Goal: Task Accomplishment & Management: Manage account settings

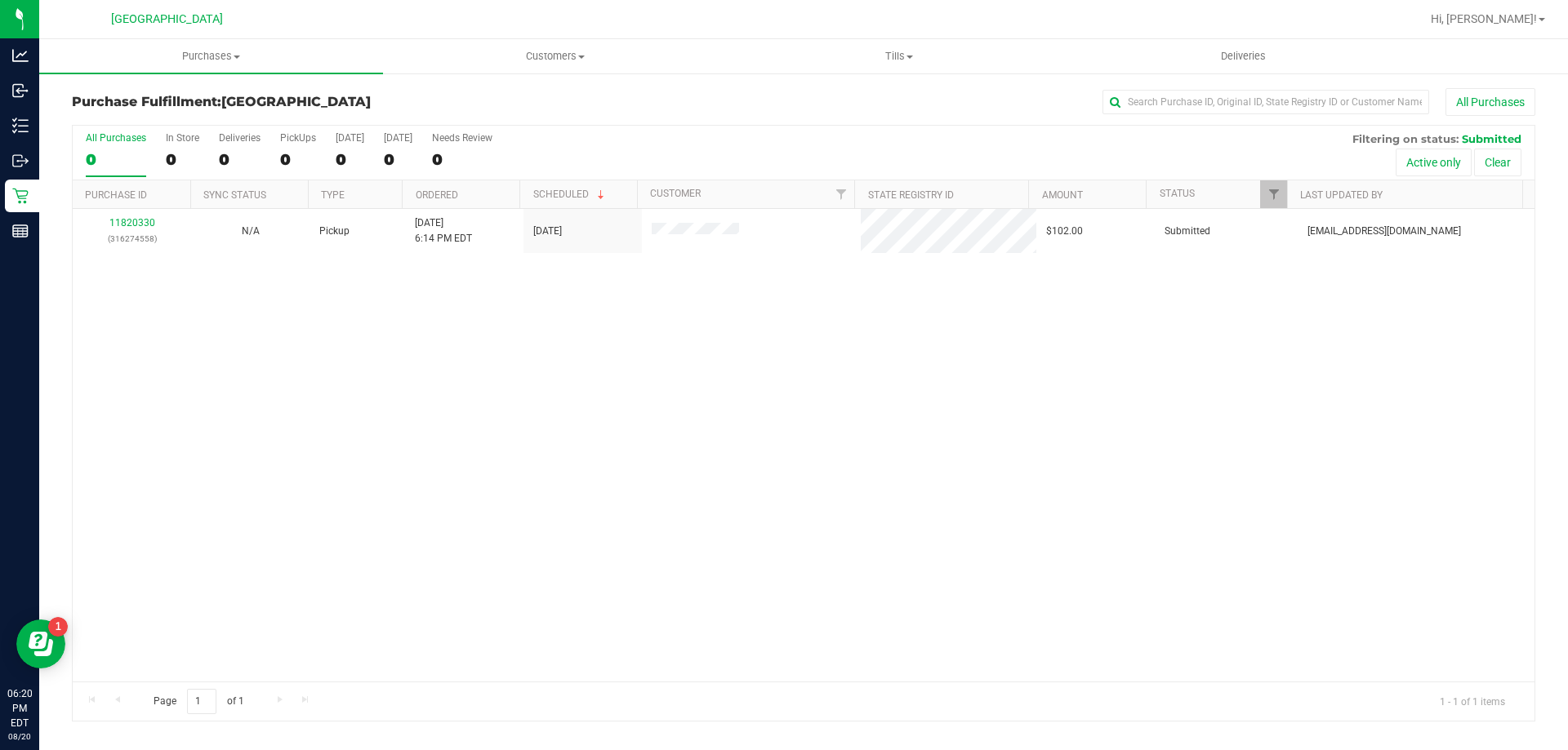
click at [560, 439] on div "11820330 (316274558) N/A Pickup [DATE] 6:14 PM EDT 8/20/2025 $102.00 Submitted …" at bounding box center [804, 445] width 1462 height 473
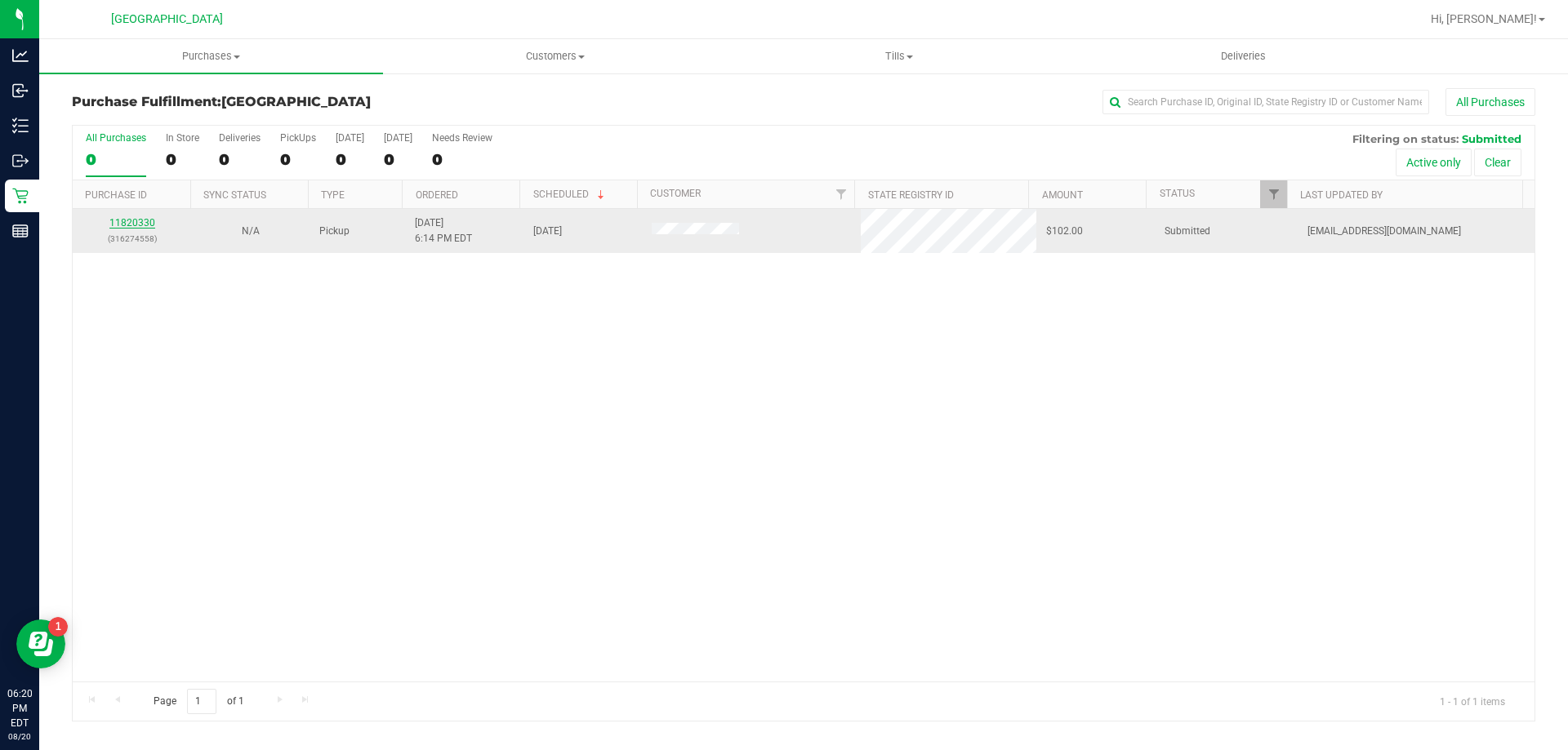
click at [149, 217] on link "11820330" at bounding box center [132, 222] width 46 height 11
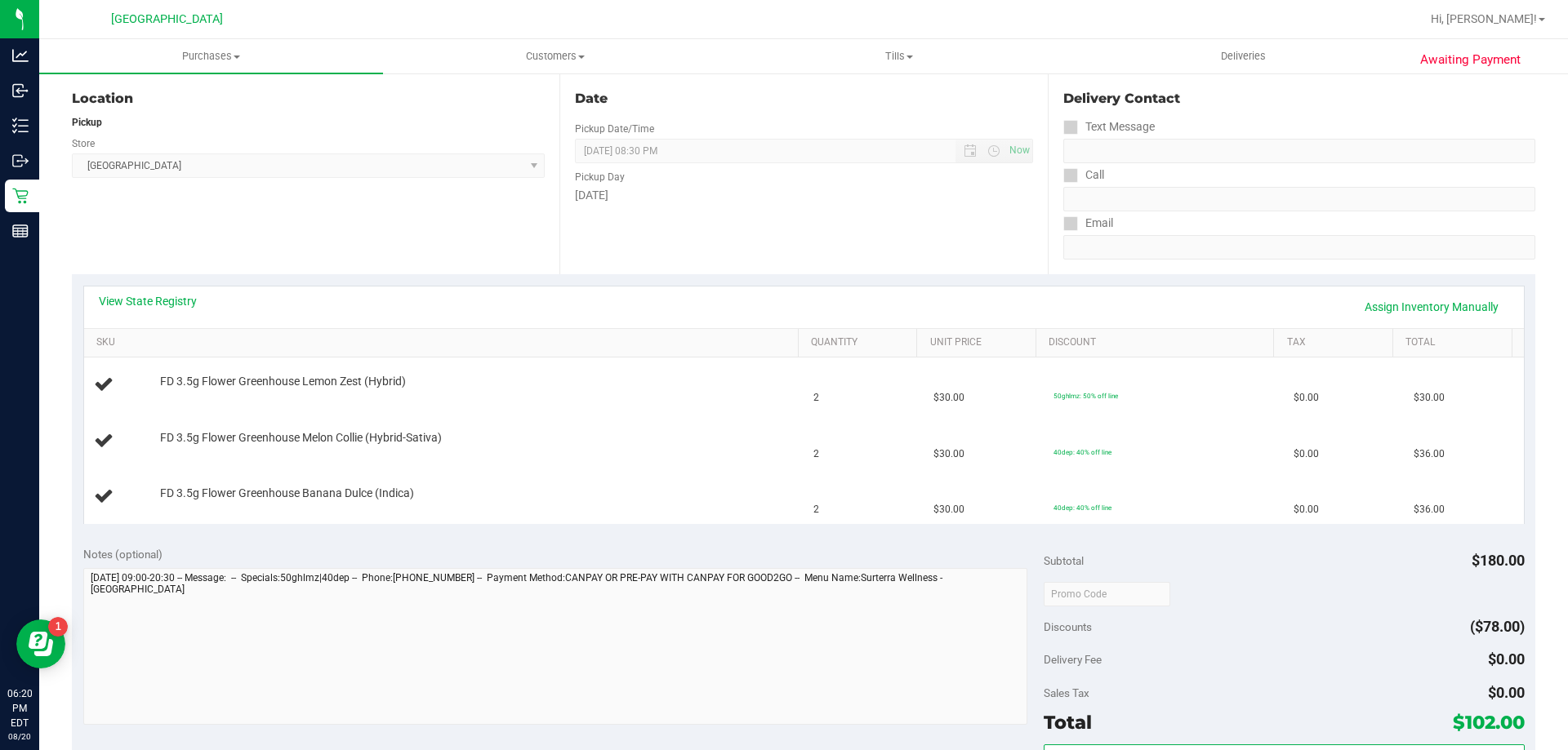
scroll to position [408, 0]
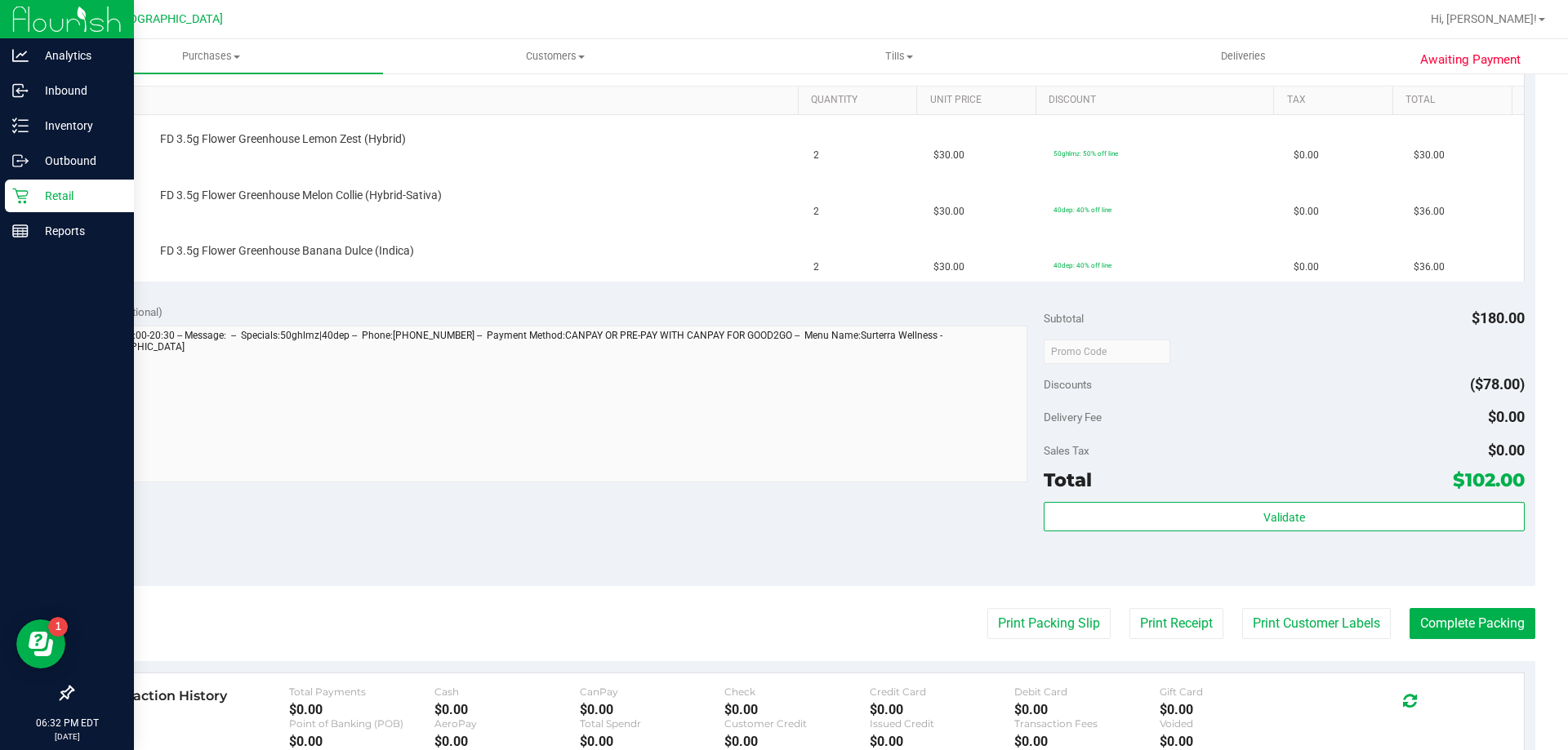
click at [71, 204] on p "Retail" at bounding box center [77, 195] width 98 height 20
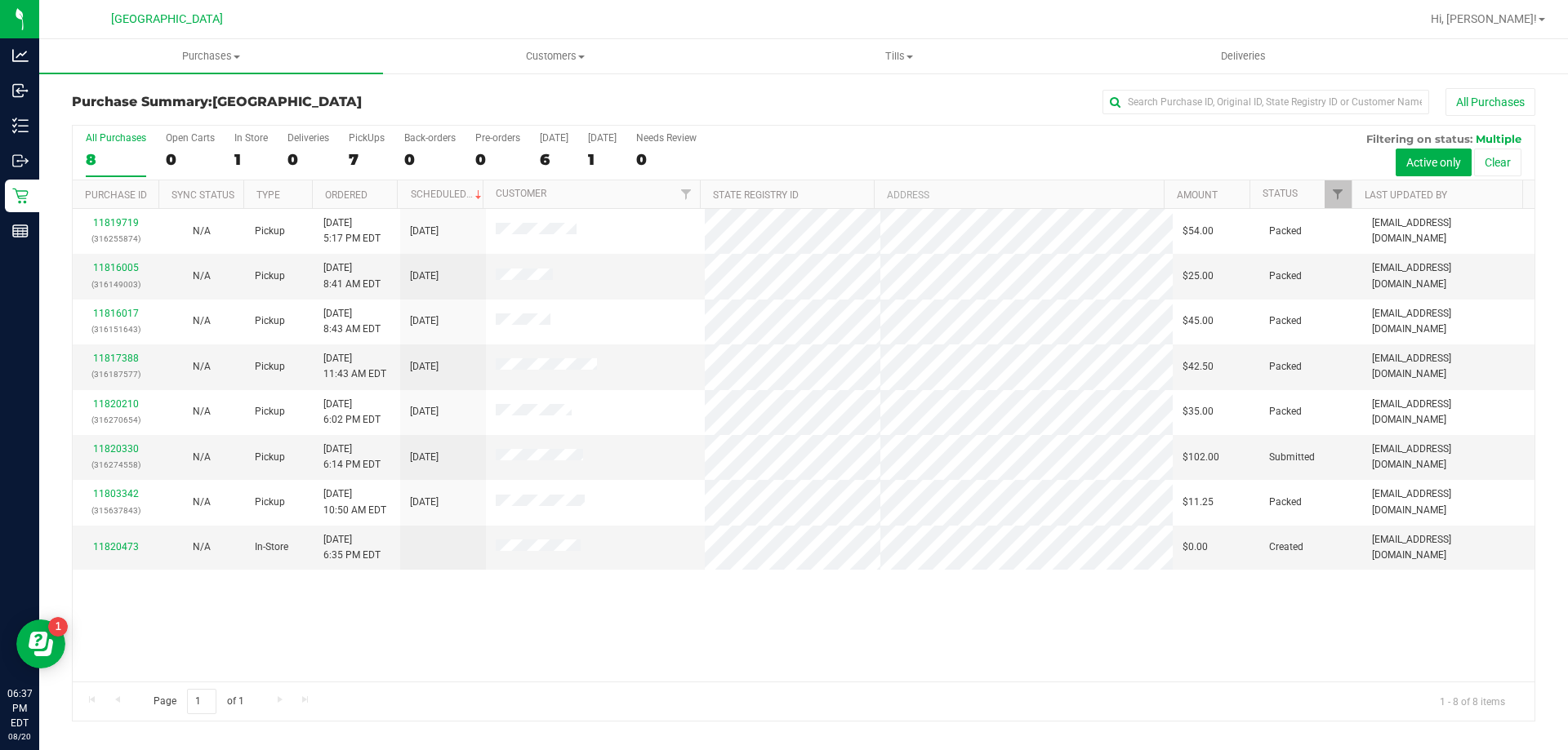
click at [546, 648] on div "11819719 (316255874) N/A Pickup [DATE] 5:17 PM EDT 8/21/2025 $54.00 Packed [EMA…" at bounding box center [804, 445] width 1462 height 473
click at [121, 448] on link "11820330" at bounding box center [116, 448] width 46 height 11
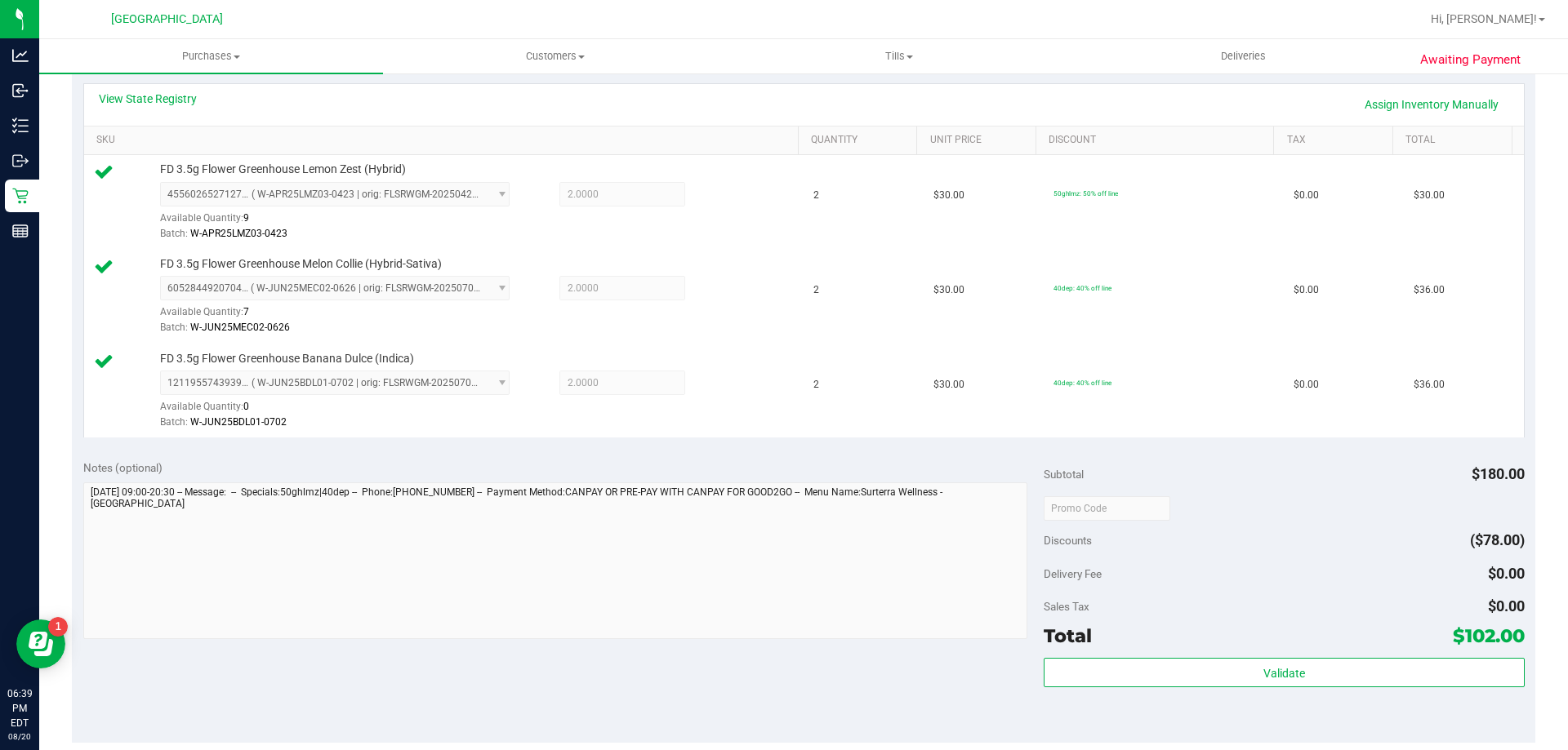
scroll to position [490, 0]
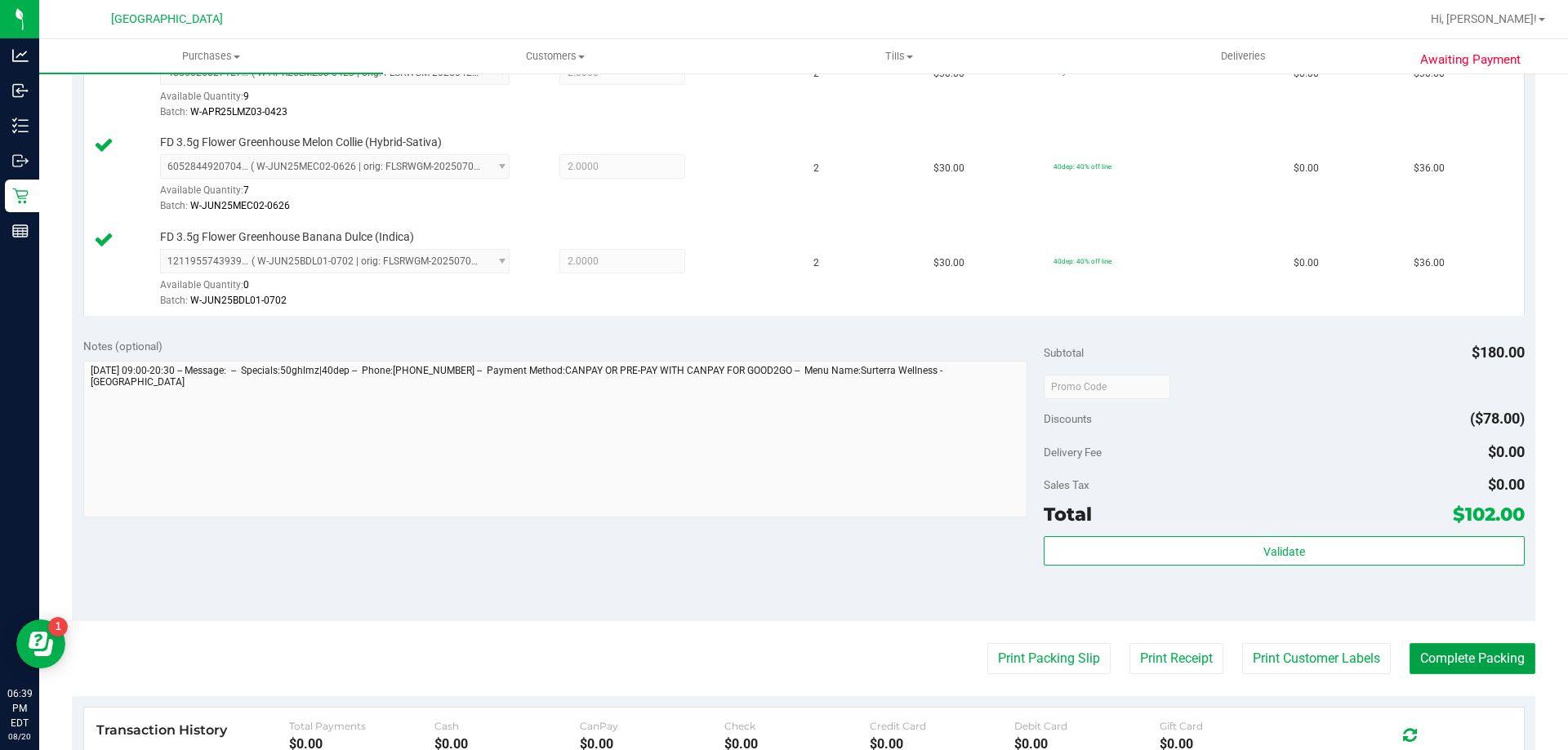
click at [1437, 653] on button "Complete Packing" at bounding box center [1472, 658] width 126 height 31
click at [1437, 653] on button "Complete Packing" at bounding box center [1466, 658] width 139 height 31
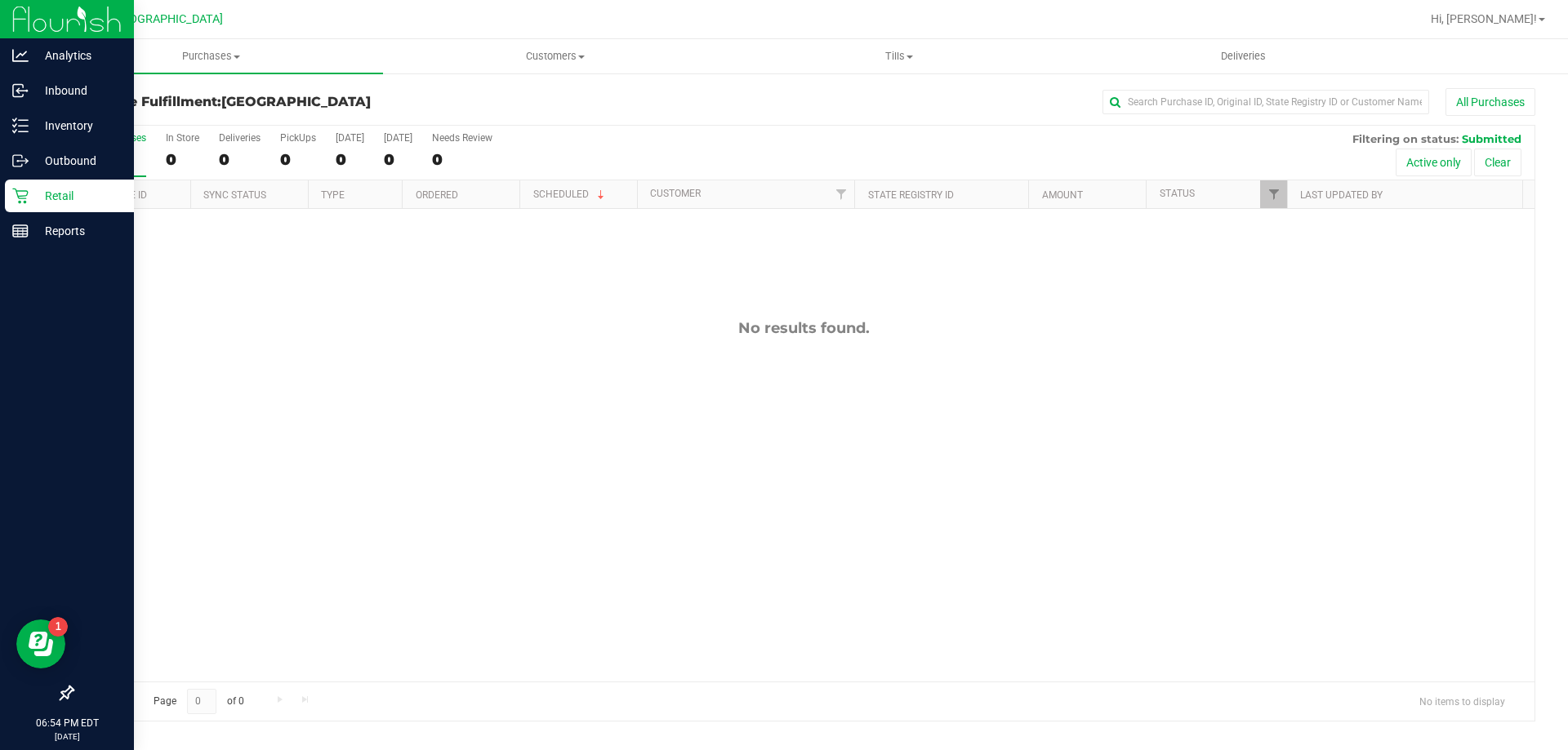
click at [1, 187] on link "Retail" at bounding box center [67, 197] width 134 height 35
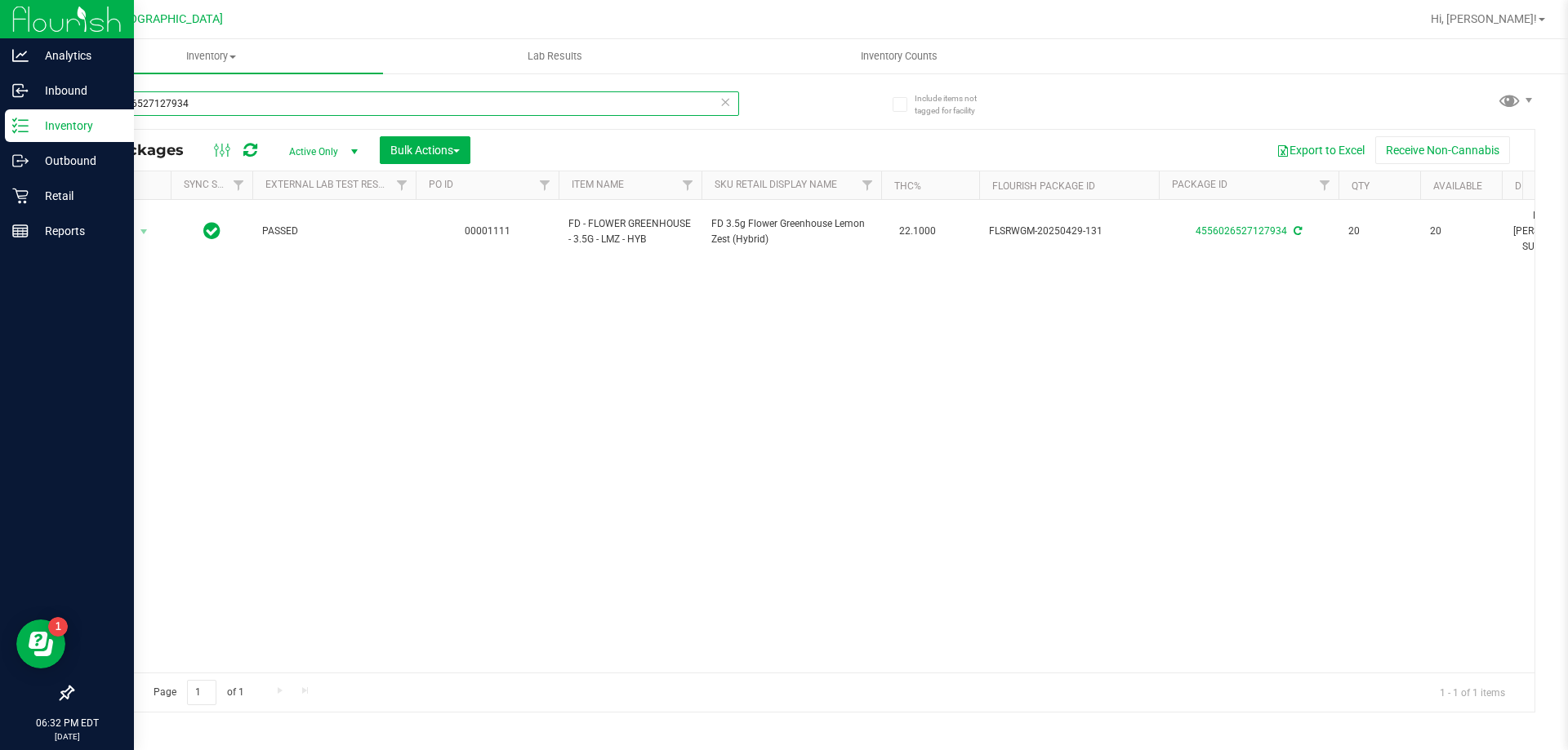
drag, startPoint x: 231, startPoint y: 109, endPoint x: 0, endPoint y: 110, distance: 231.0
click at [0, 111] on div "Analytics Inbound Inventory Outbound Retail Reports 06:32 PM EDT [DATE] 08/20 P…" at bounding box center [784, 375] width 1568 height 750
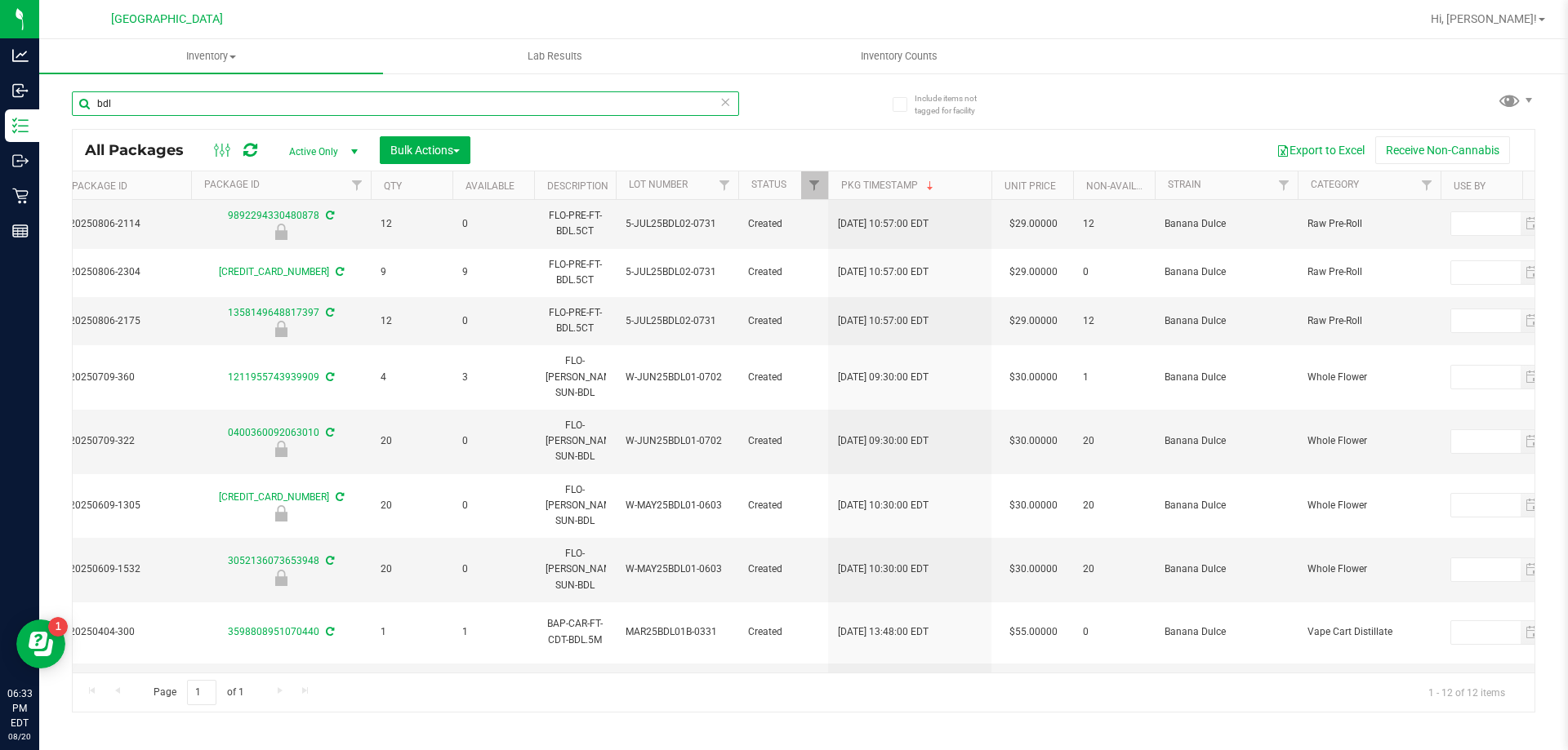
scroll to position [0, 722]
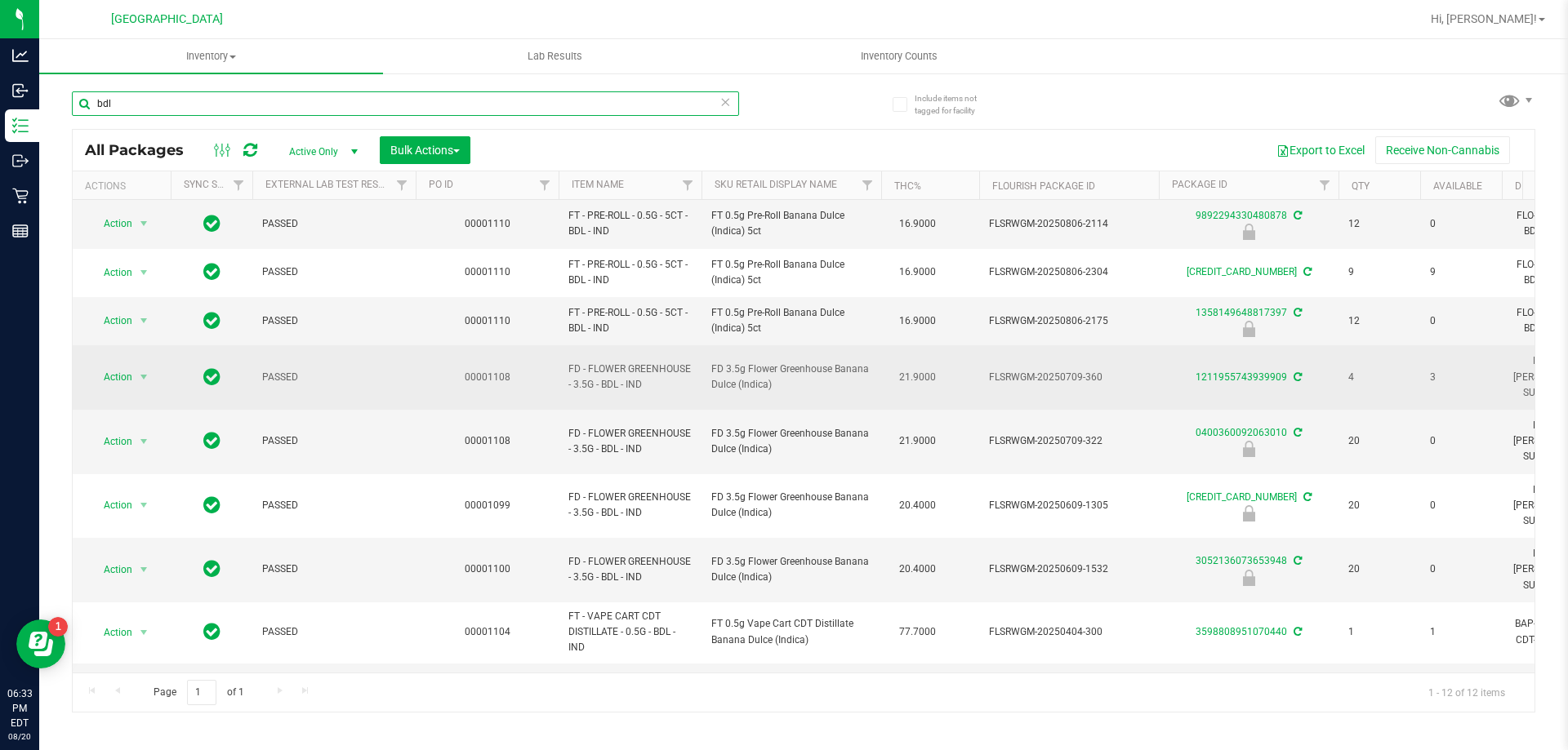
type input "bdl"
drag, startPoint x: 684, startPoint y: 383, endPoint x: 570, endPoint y: 350, distance: 118.7
click at [570, 350] on td "FD - FLOWER GREENHOUSE - 3.5G - BDL - IND" at bounding box center [630, 378] width 143 height 64
click at [671, 376] on span "FD - FLOWER GREENHOUSE - 3.5G - BDL - IND" at bounding box center [629, 377] width 123 height 31
click at [1237, 372] on link "1211955743939909" at bounding box center [1241, 377] width 92 height 11
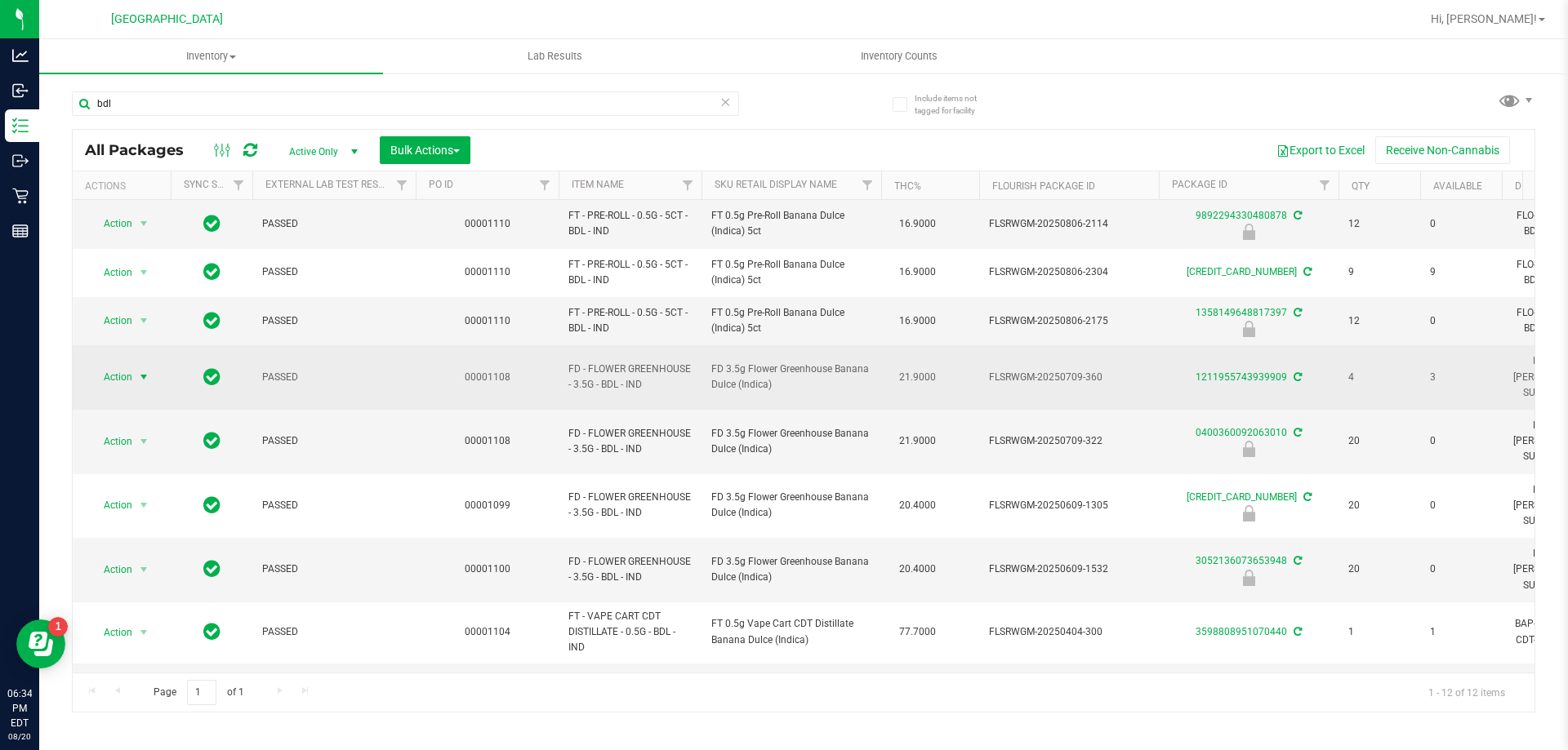
click at [113, 366] on span "Action" at bounding box center [111, 377] width 44 height 23
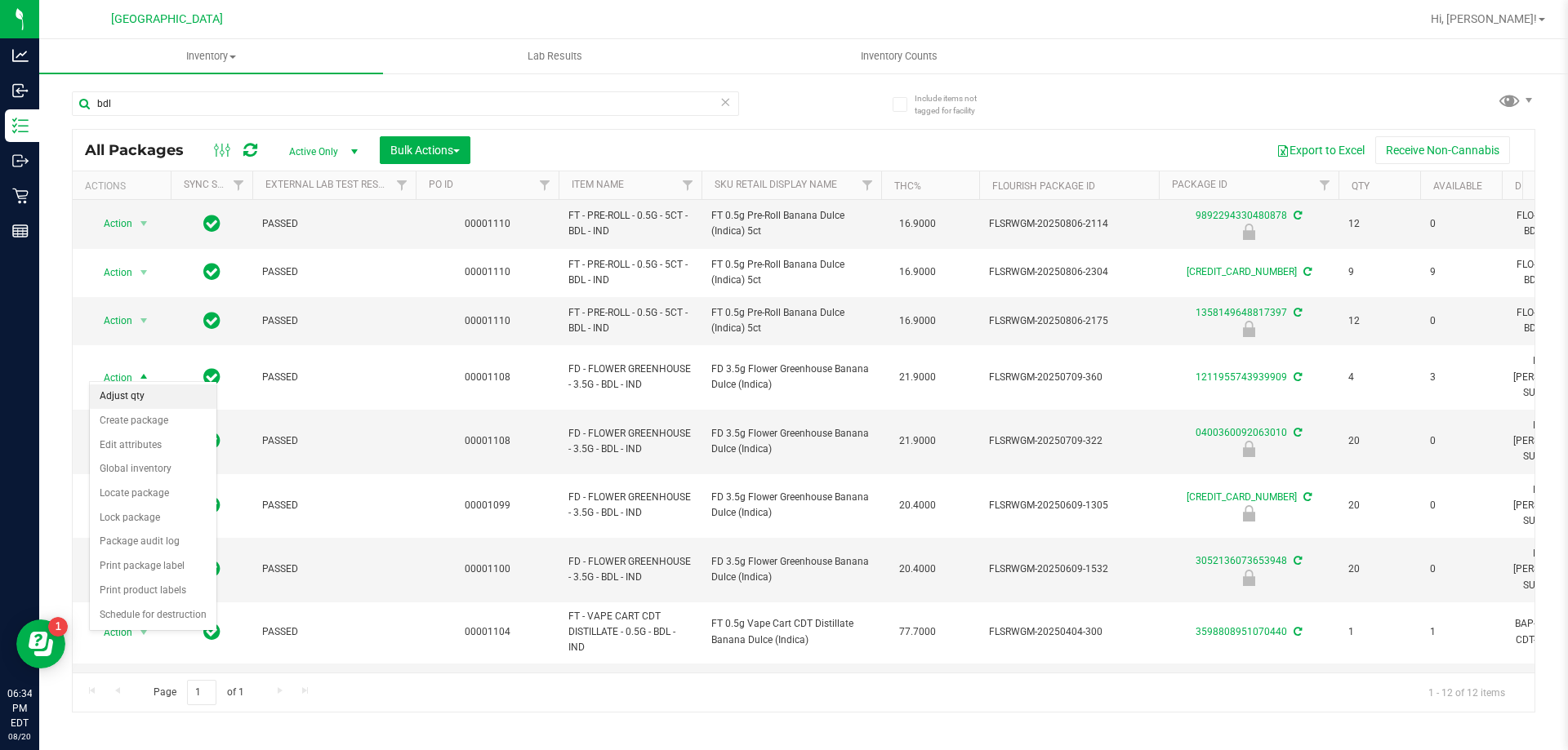
click at [165, 390] on li "Adjust qty" at bounding box center [153, 396] width 126 height 25
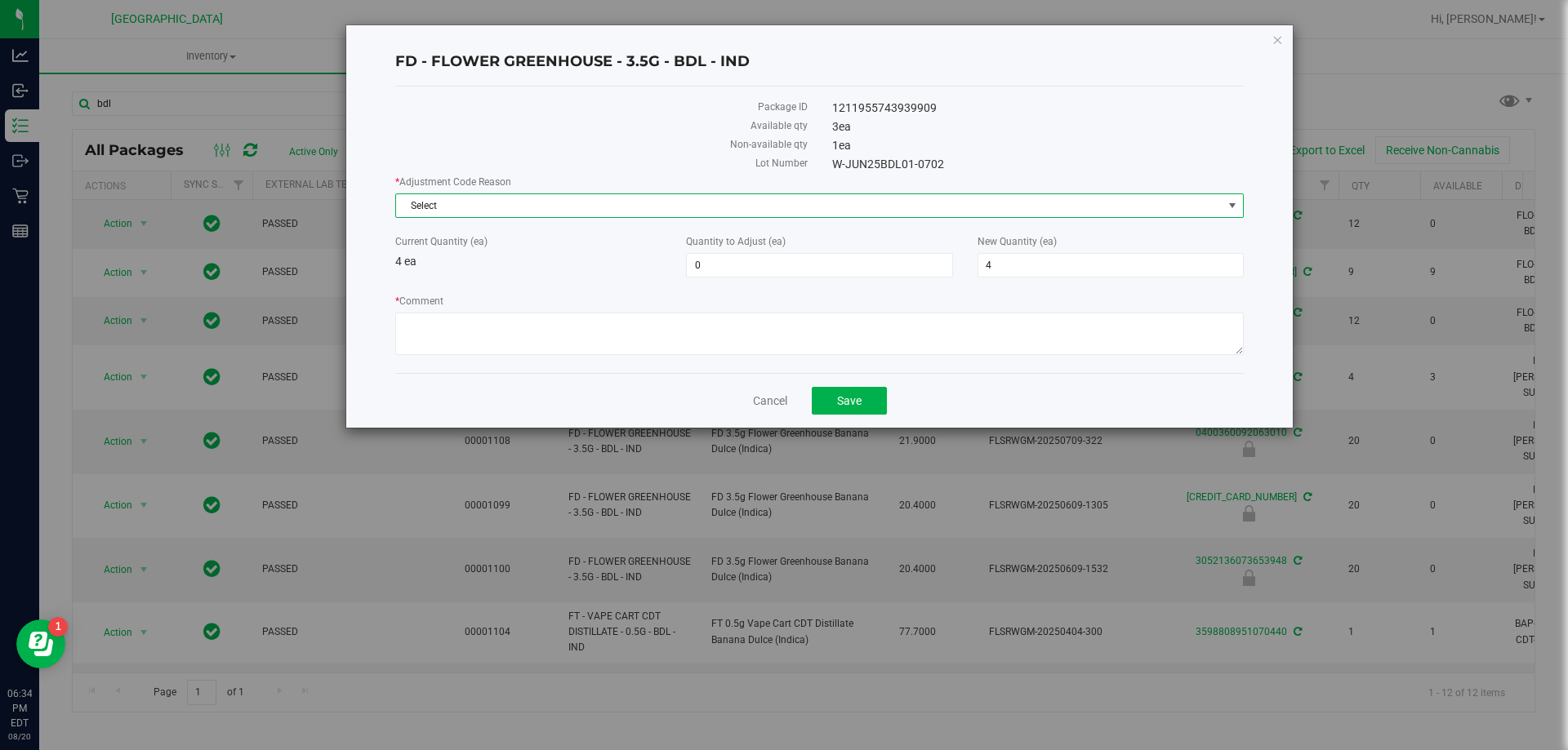
click at [689, 200] on span "Select" at bounding box center [809, 205] width 826 height 23
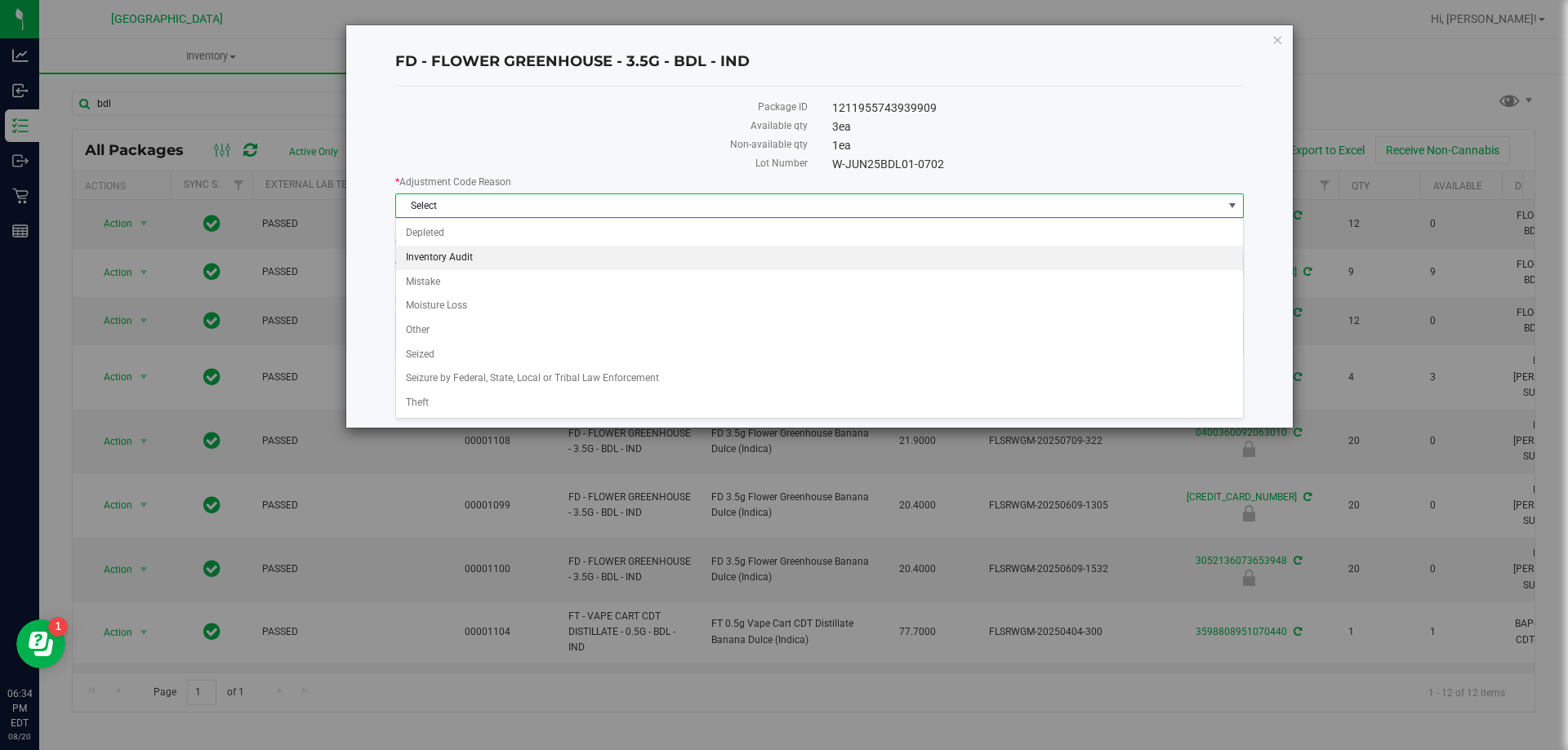
click at [469, 256] on li "Inventory Audit" at bounding box center [819, 258] width 846 height 25
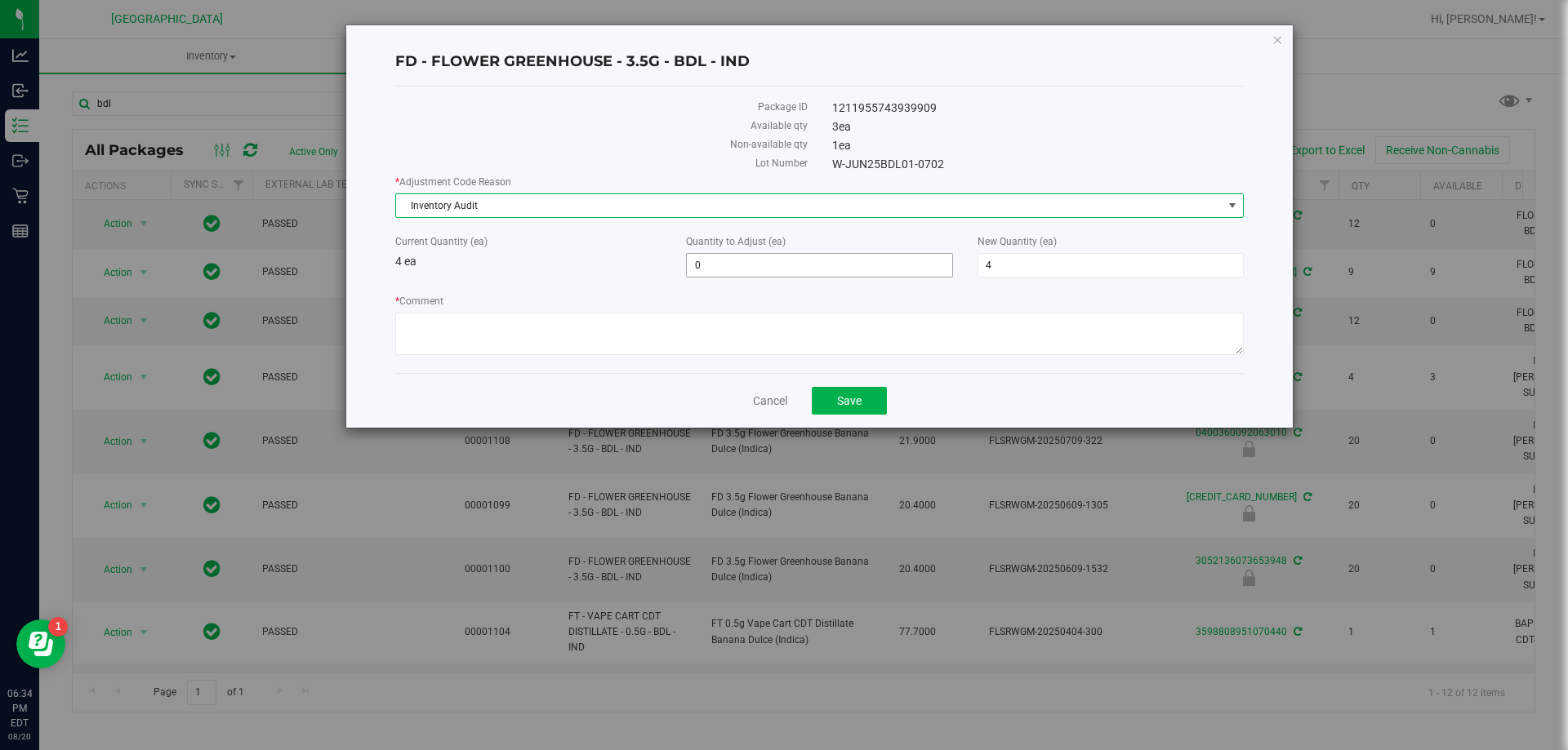
click at [741, 268] on span "0 0" at bounding box center [819, 265] width 267 height 25
type input "-1"
type input "3"
click at [759, 327] on textarea "* Comment" at bounding box center [819, 333] width 848 height 42
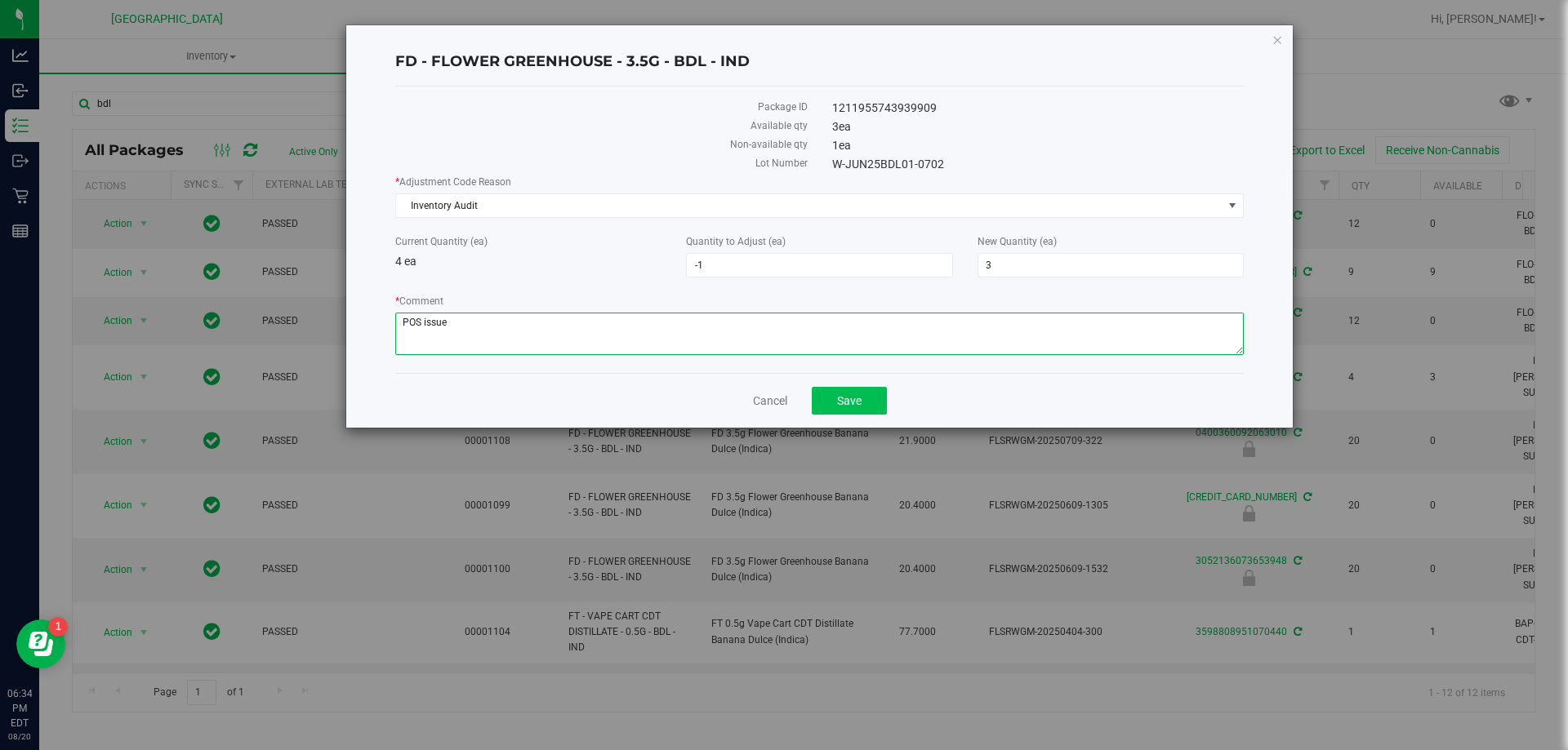
type textarea "POS issue"
click at [868, 400] on button "Save" at bounding box center [849, 400] width 75 height 28
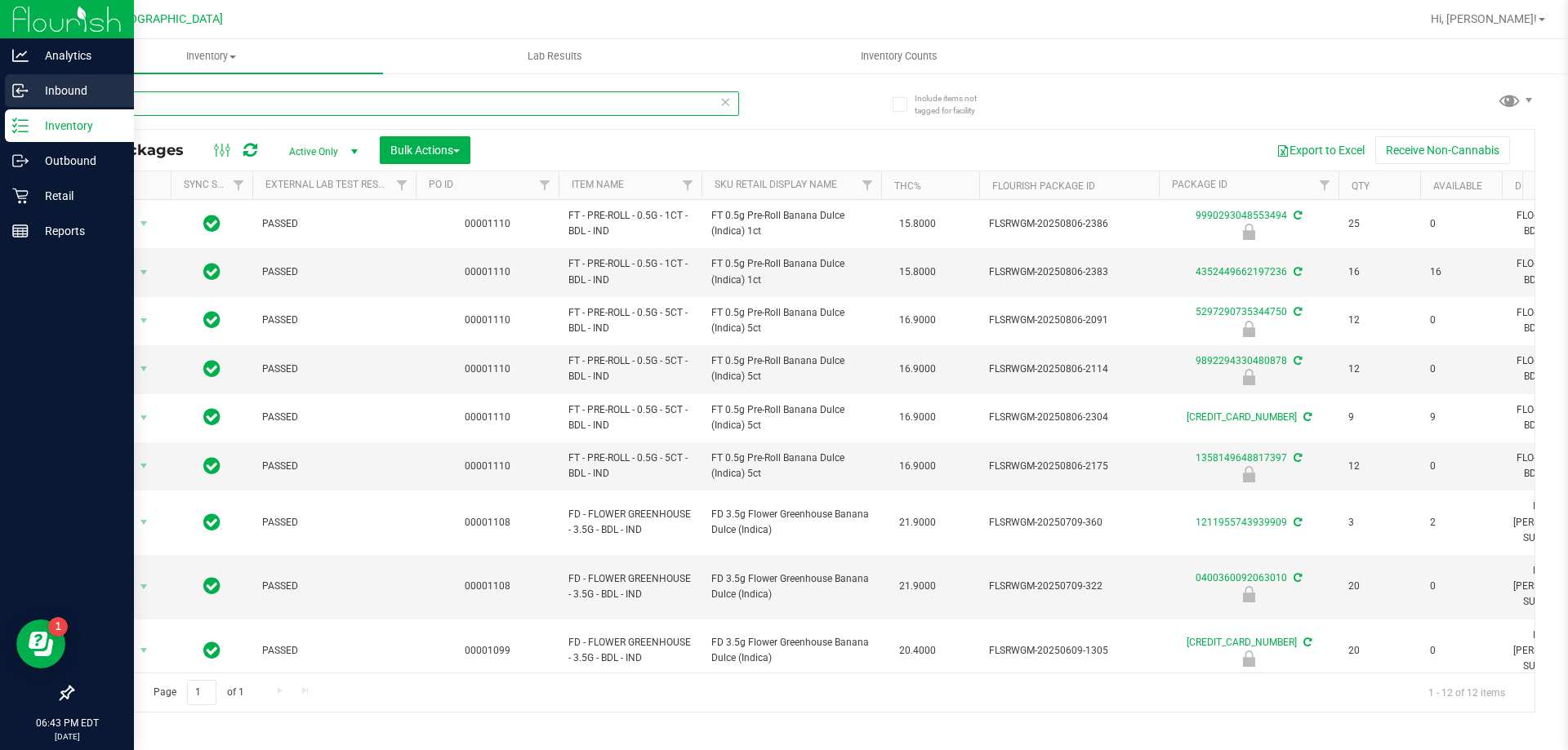
drag, startPoint x: 122, startPoint y: 104, endPoint x: 0, endPoint y: 87, distance: 123.2
click at [0, 101] on div "Analytics Inbound Inventory Outbound Retail Reports 06:43 PM EDT 08/20/2025 08/…" at bounding box center [784, 375] width 1568 height 750
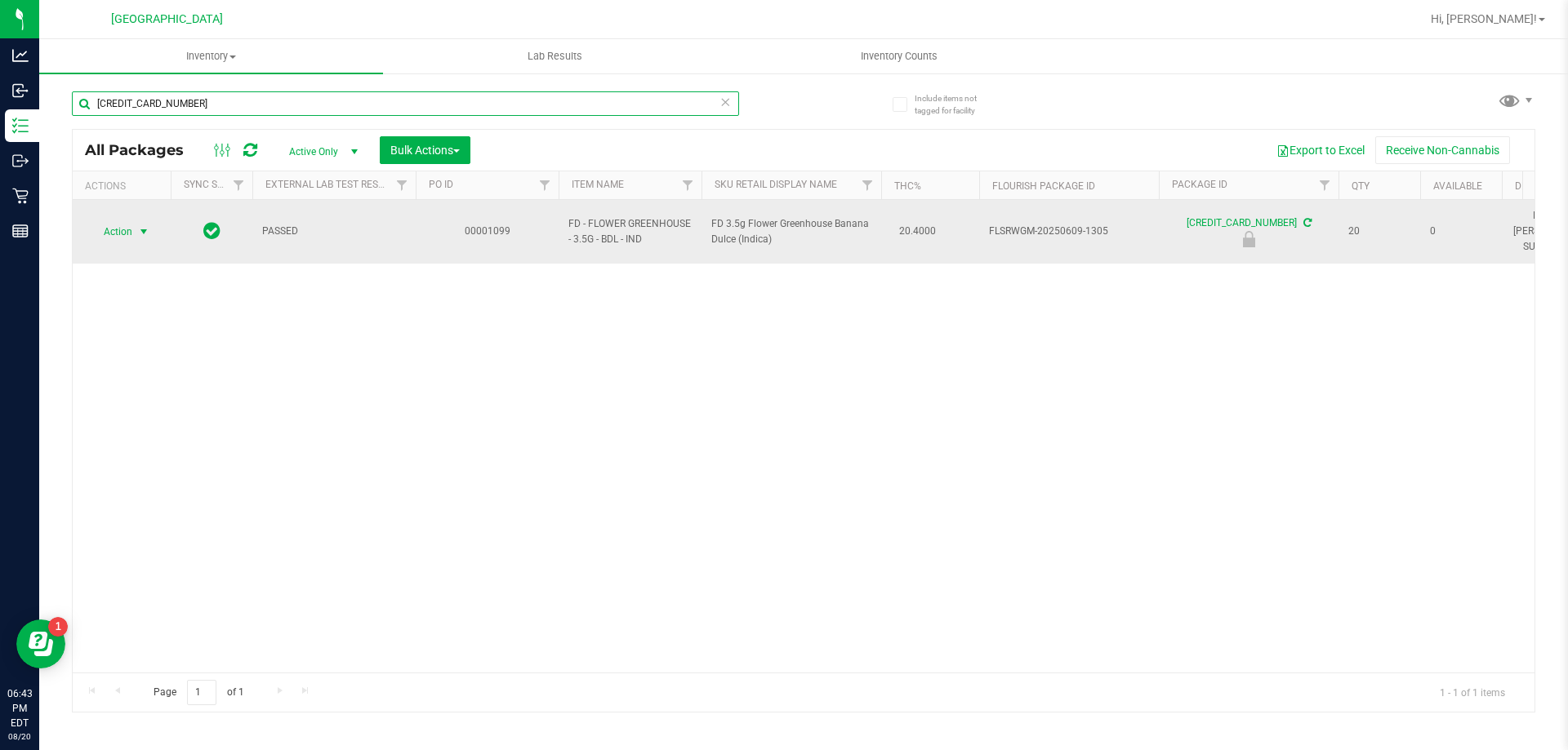
type input "4039489510511183"
click at [136, 230] on span "select" at bounding box center [144, 232] width 20 height 23
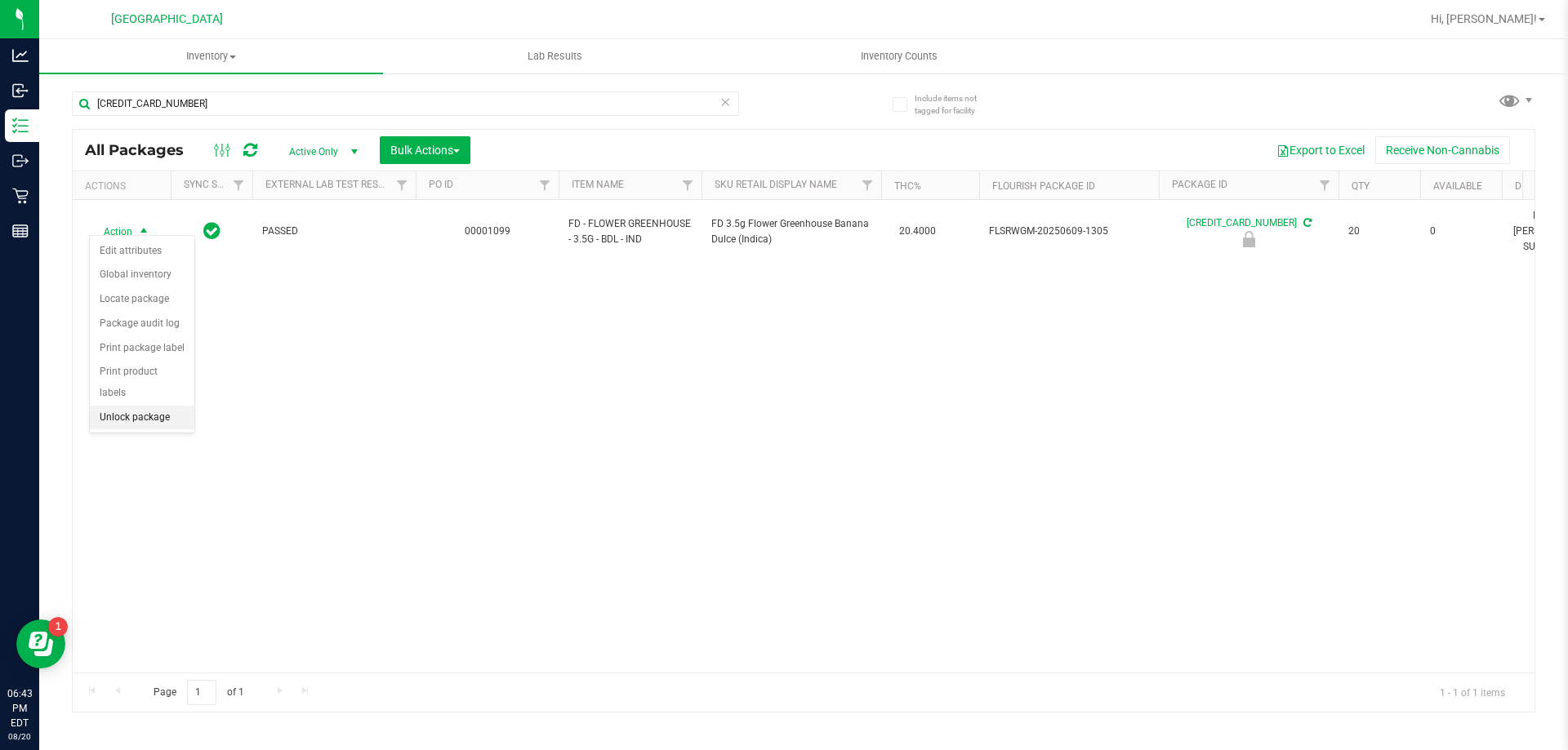
click at [124, 406] on li "Unlock package" at bounding box center [142, 417] width 104 height 25
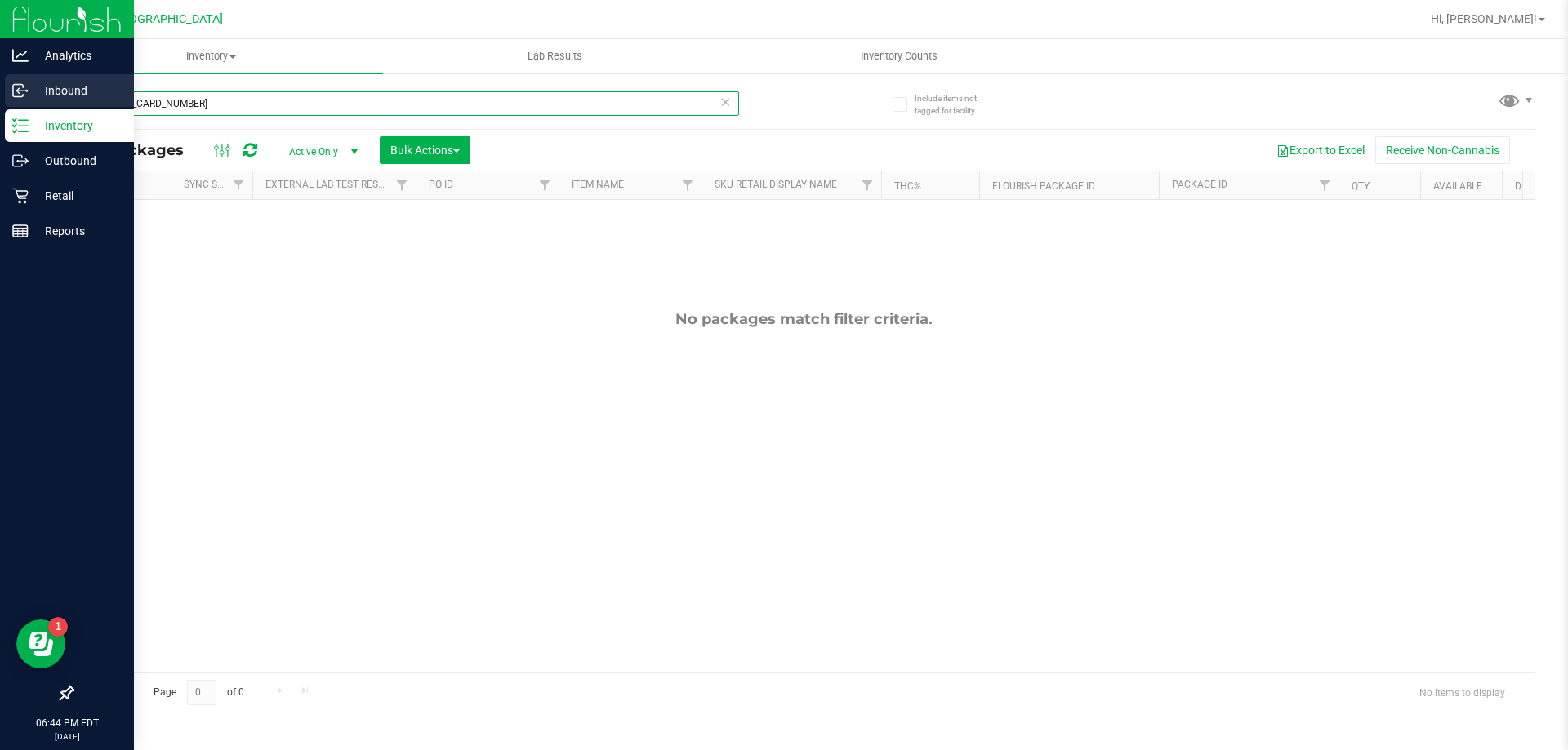
drag, startPoint x: 326, startPoint y: 109, endPoint x: 0, endPoint y: 99, distance: 326.2
click at [0, 99] on div "Analytics Inbound Inventory Outbound Retail Reports 06:44 PM EDT 08/20/2025 08/…" at bounding box center [784, 375] width 1568 height 750
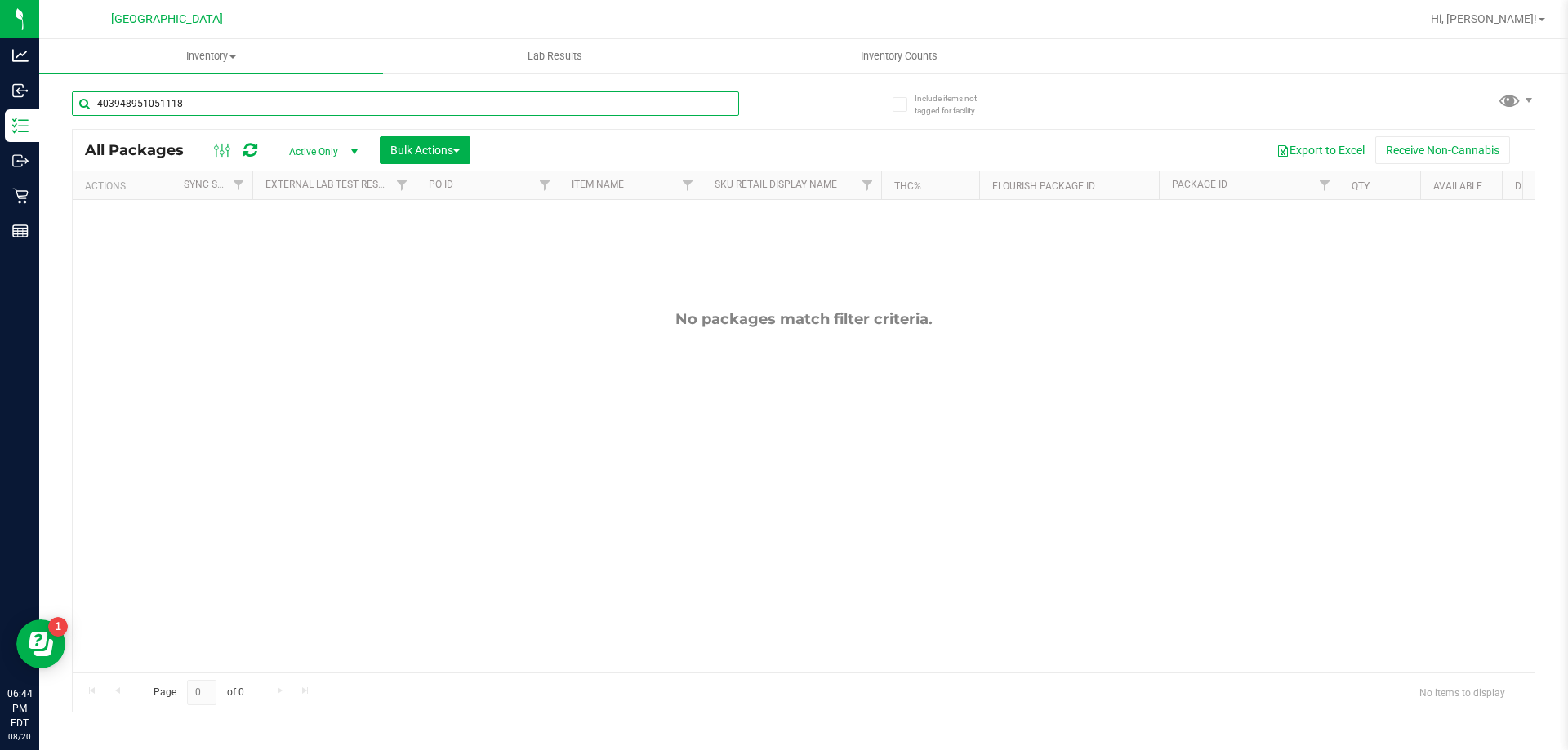
type input "4039489510511183"
click at [576, 384] on div "No packages match filter criteria." at bounding box center [804, 491] width 1462 height 583
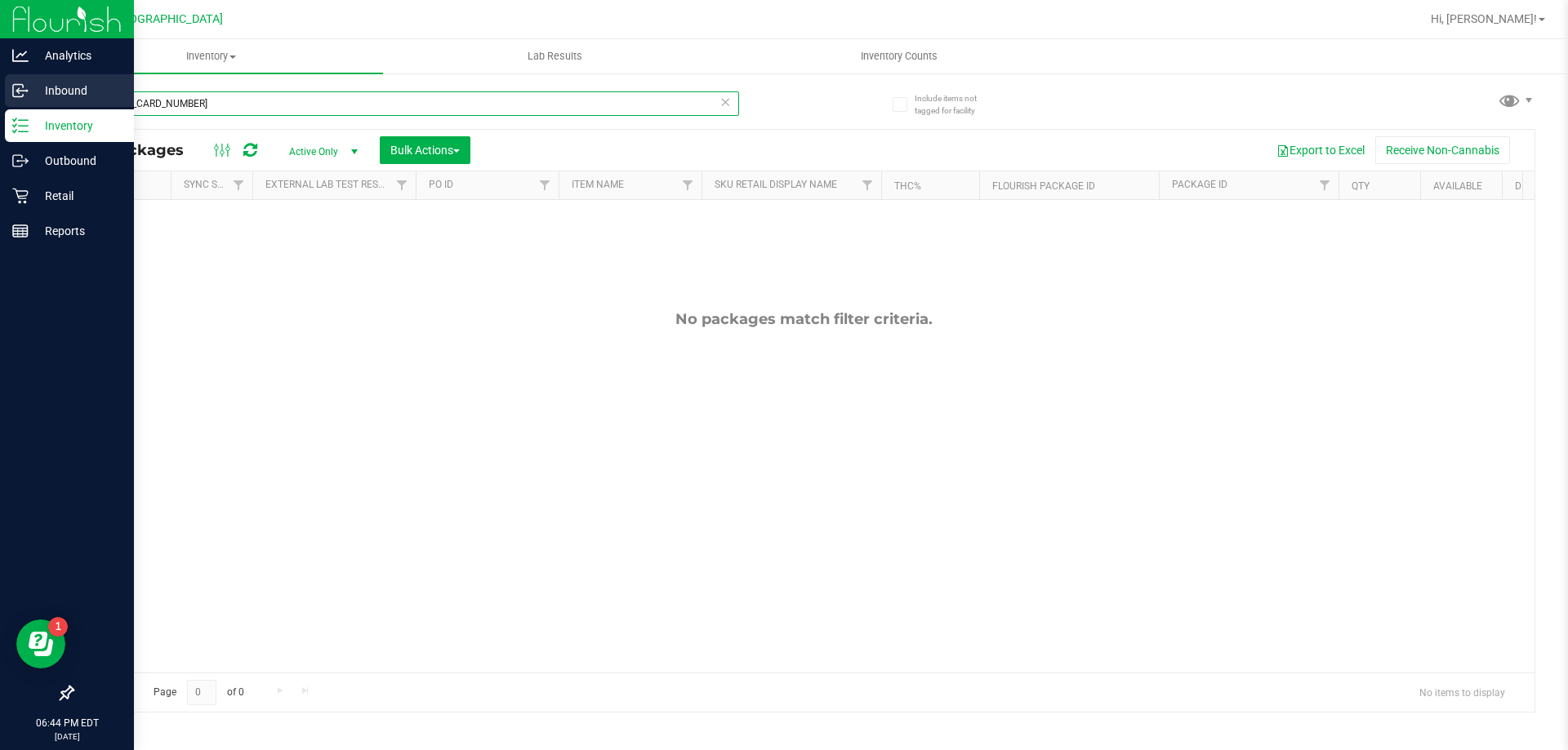
drag, startPoint x: 254, startPoint y: 102, endPoint x: 0, endPoint y: 105, distance: 254.0
click at [0, 105] on div "Analytics Inbound Inventory Outbound Retail Reports 06:44 PM EDT 08/20/2025 08/…" at bounding box center [784, 375] width 1568 height 750
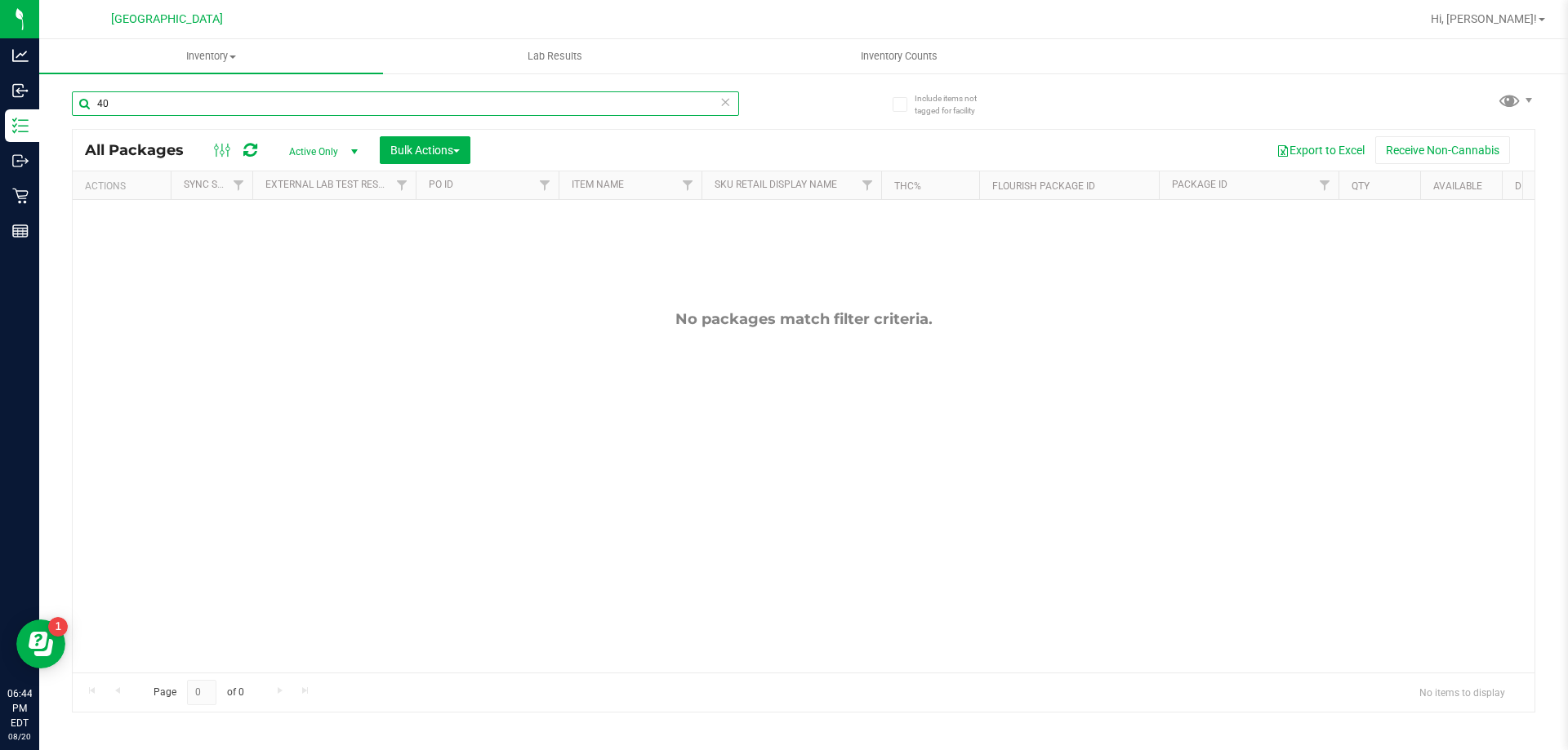
type input "4"
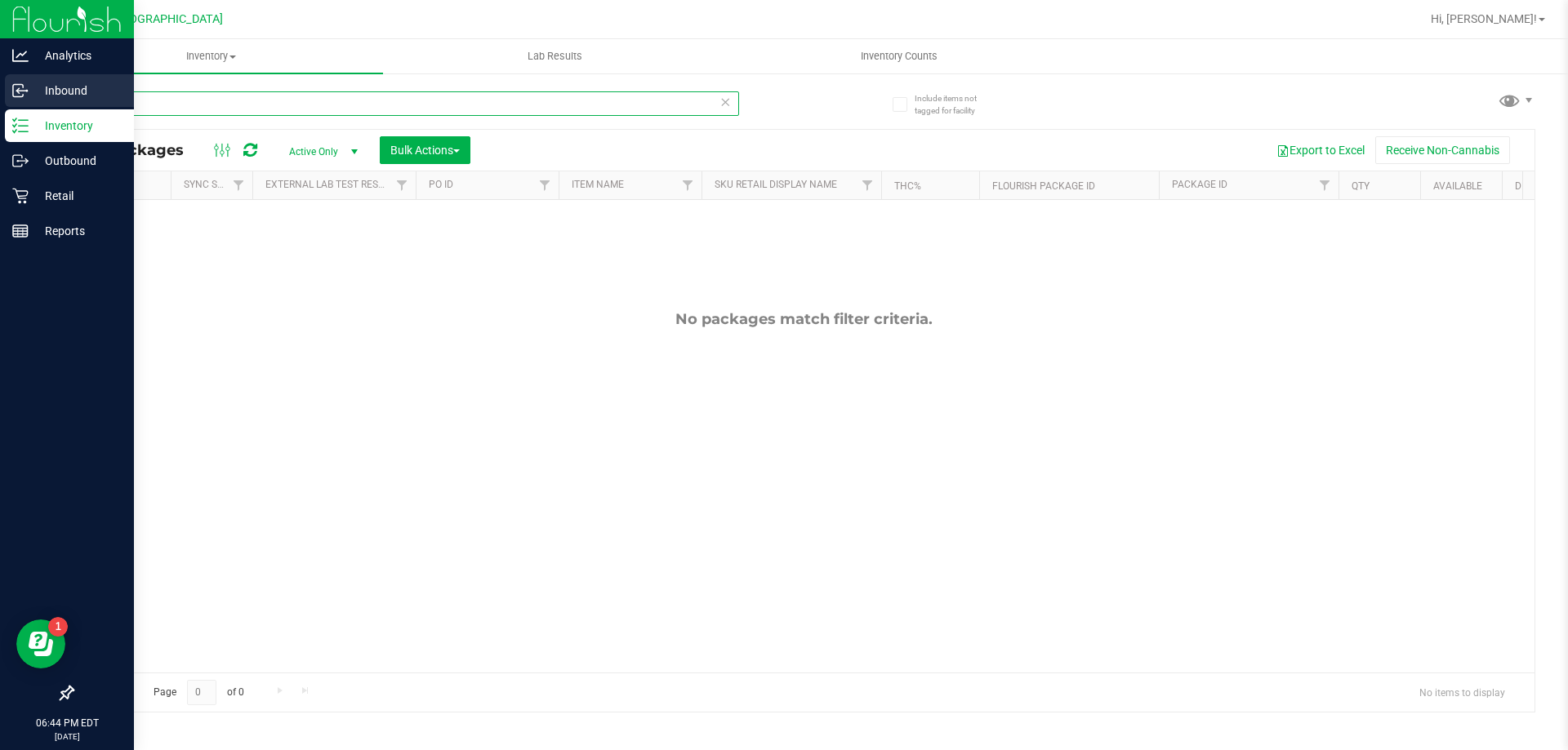
type input "bdl"
click at [76, 79] on div "Inbound" at bounding box center [70, 91] width 129 height 32
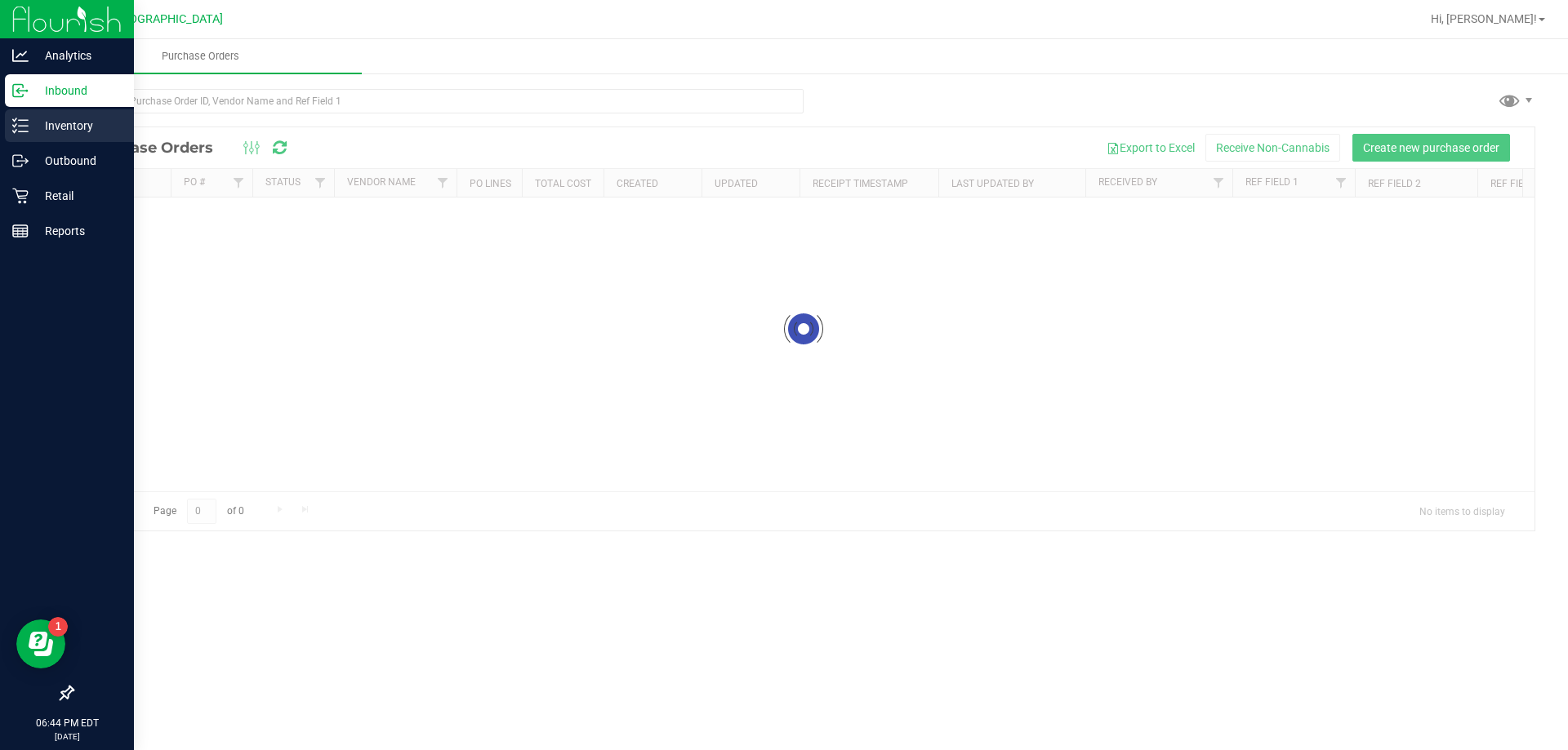
click at [54, 122] on p "Inventory" at bounding box center [77, 126] width 98 height 20
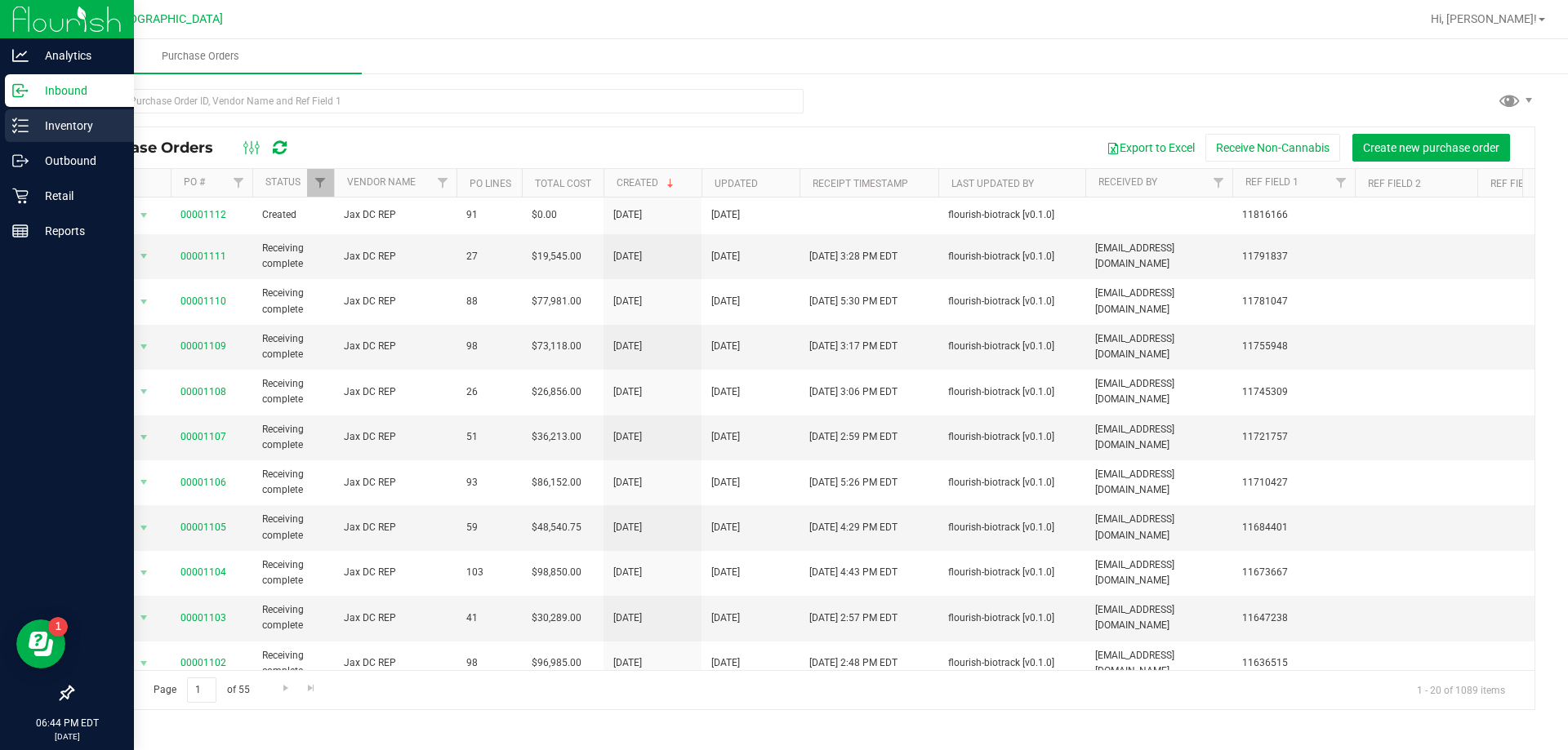
click at [56, 131] on p "Inventory" at bounding box center [77, 126] width 98 height 20
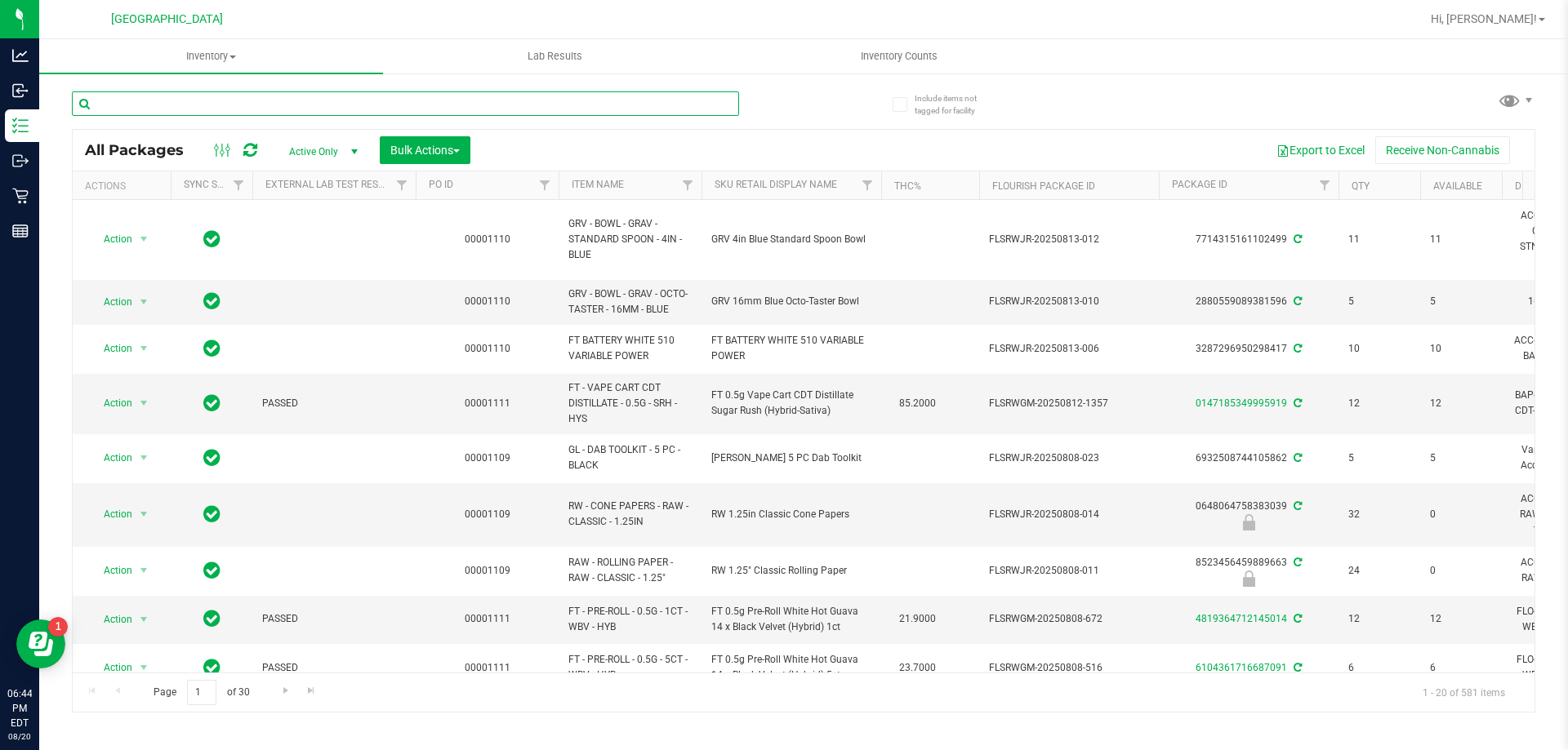
click at [317, 105] on input "text" at bounding box center [406, 104] width 667 height 25
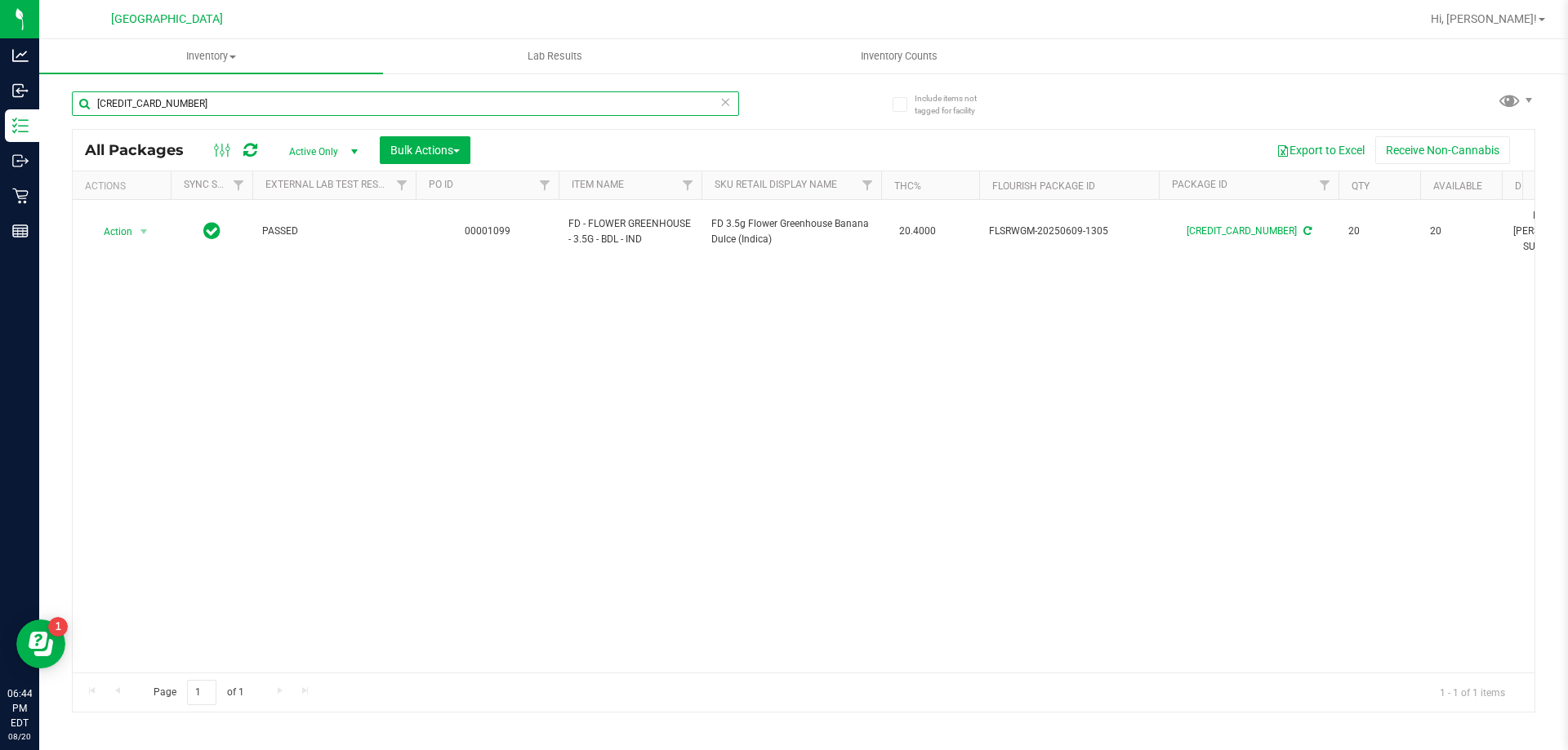
type input "4039489510511183"
click at [689, 383] on div "Action Action Adjust qty Create package Edit attributes Global inventory Locate…" at bounding box center [804, 436] width 1462 height 473
